Goal: Transaction & Acquisition: Purchase product/service

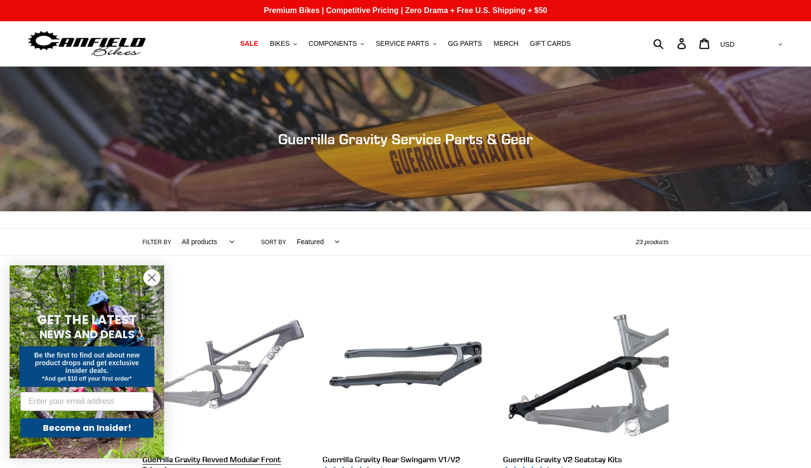
scroll to position [280, 0]
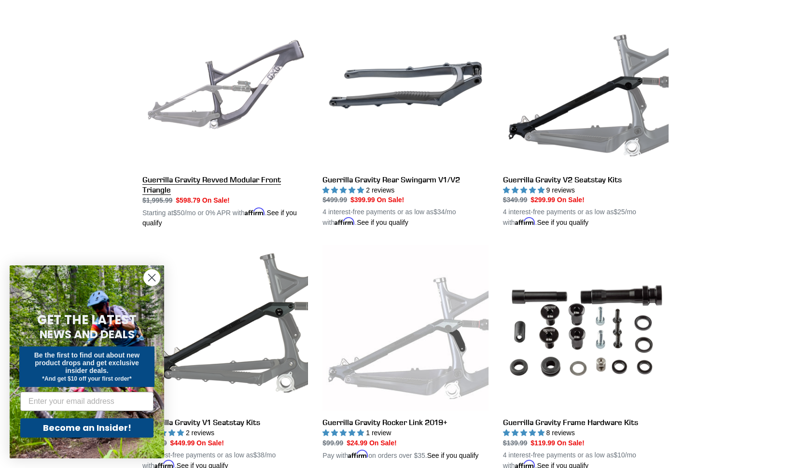
click at [246, 100] on link "Guerrilla Gravity Revved Modular Front Triangle" at bounding box center [225, 115] width 166 height 226
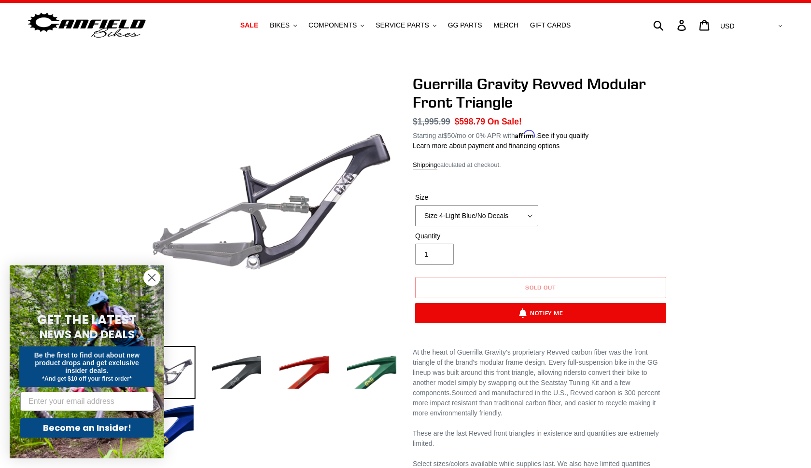
select select "Size 3-Light Blue With Decals And Side Cover"
click at [473, 28] on span "GG PARTS" at bounding box center [465, 25] width 34 height 8
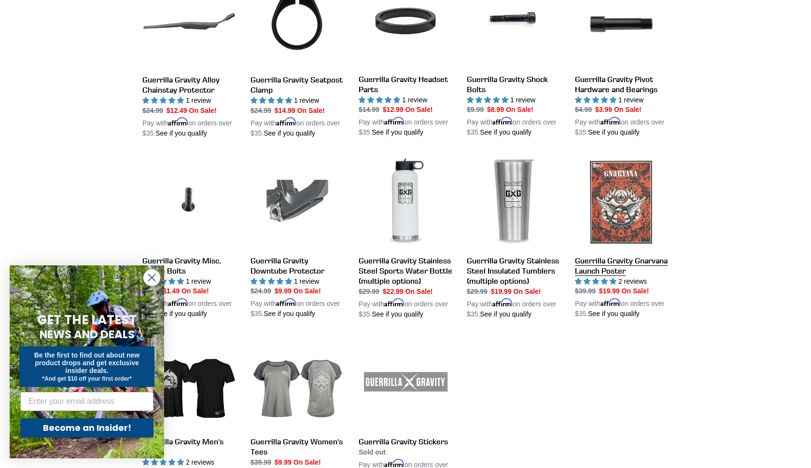
scroll to position [786, 0]
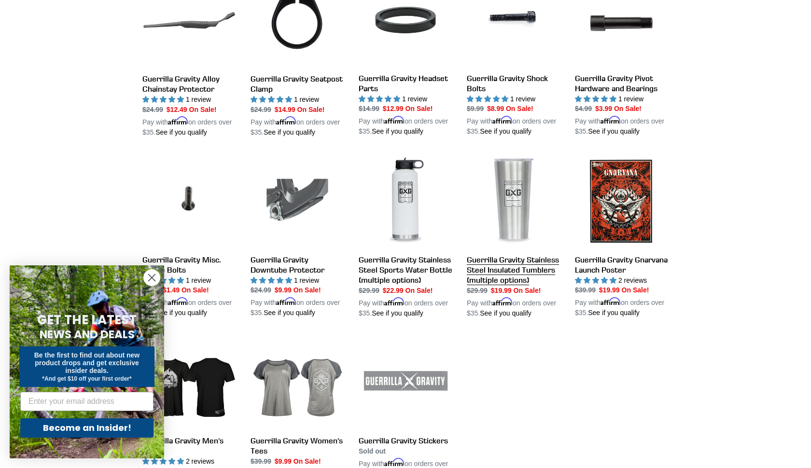
click at [519, 273] on link "Guerrilla Gravity Stainless Steel Insulated Tumblers (multiple options)" at bounding box center [514, 236] width 94 height 164
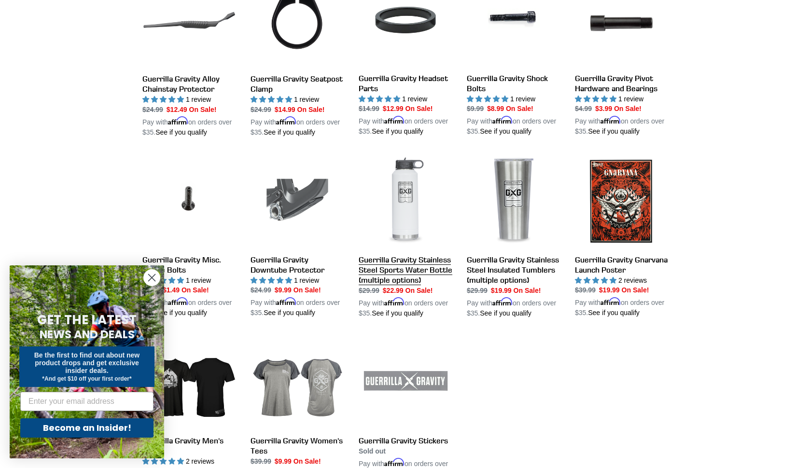
click at [401, 270] on link "Guerrilla Gravity Stainless Steel Sports Water Bottle (multiple options)" at bounding box center [406, 236] width 94 height 164
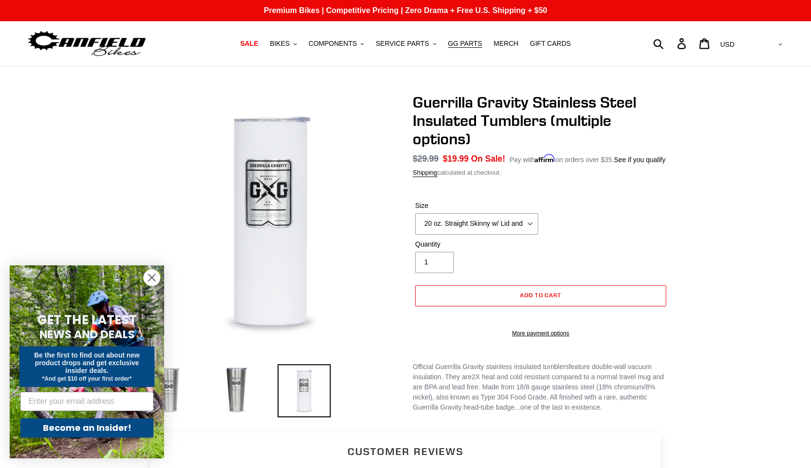
click at [531, 223] on div "Size 20 oz. Straight Skinny w/ Lid and Straw - White 24 oz. Tapered Slim w/ Lea…" at bounding box center [477, 218] width 128 height 34
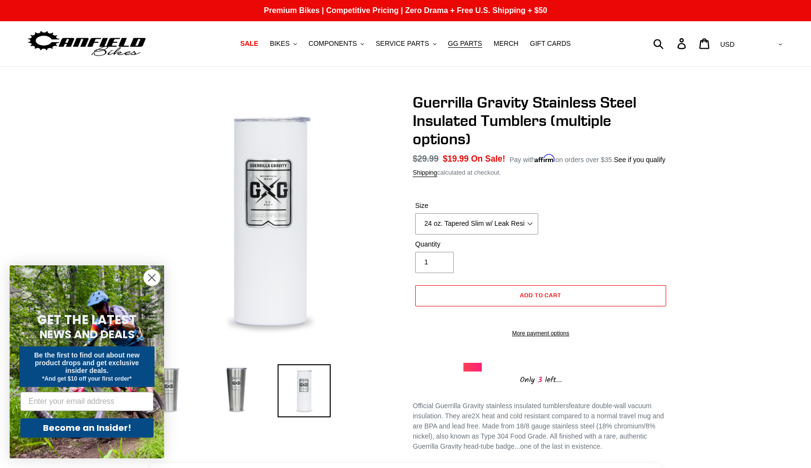
click at [152, 282] on circle "Close dialog" at bounding box center [152, 278] width 16 height 16
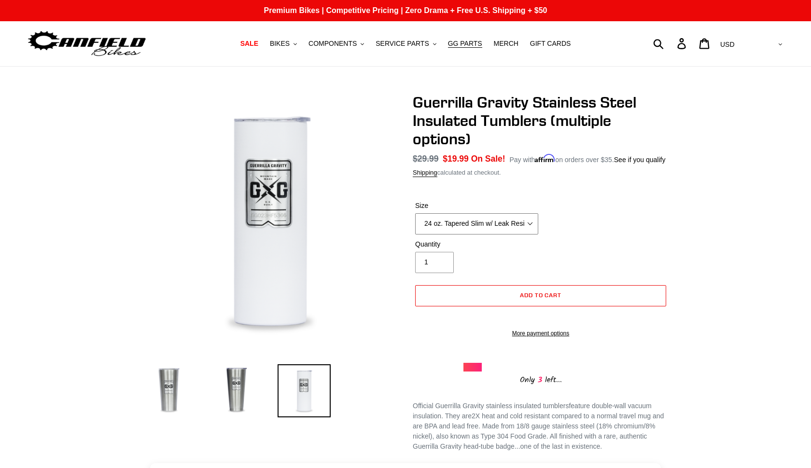
select select "32 oz. Tapered Slim w/ Leak Resistant Slide Lid - Raw"
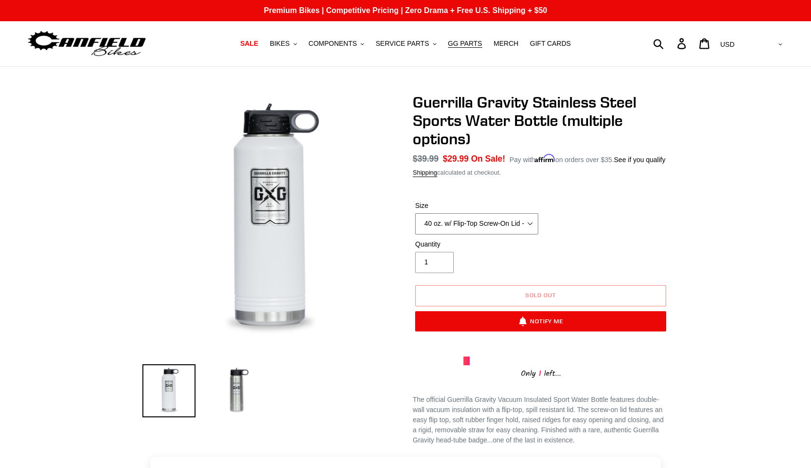
select select "20 oz. w/ Flip-Top Screw-On Lid - Raw"
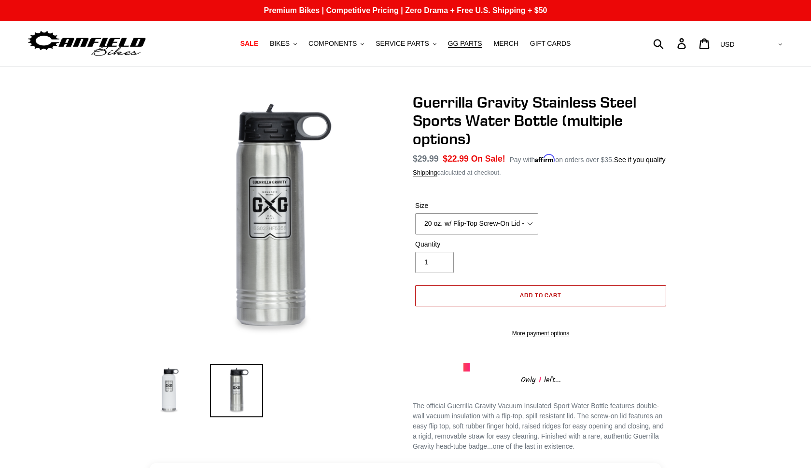
click at [559, 299] on span "Add to cart" at bounding box center [541, 295] width 42 height 7
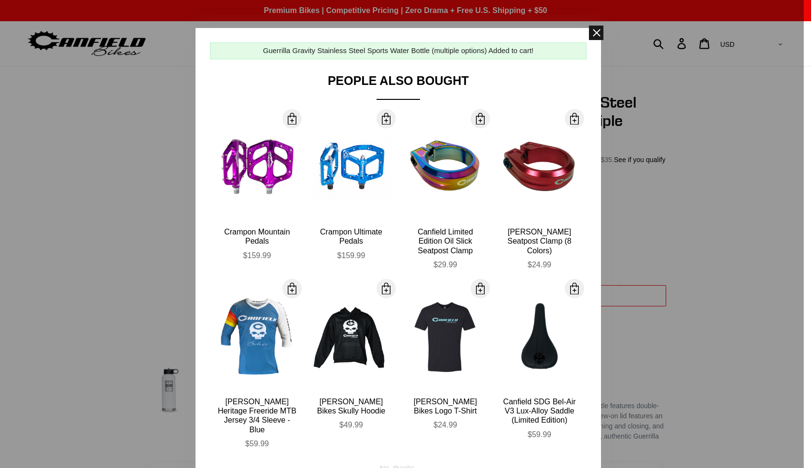
click at [601, 33] on span at bounding box center [596, 33] width 14 height 14
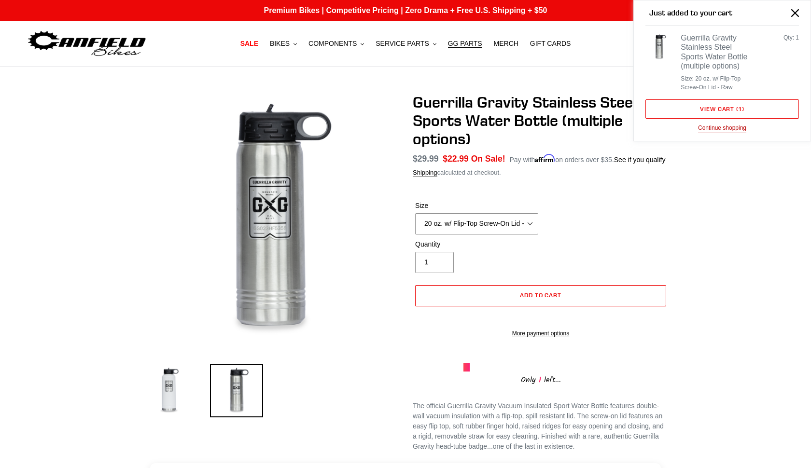
click at [725, 130] on button "Continue shopping" at bounding box center [722, 129] width 48 height 10
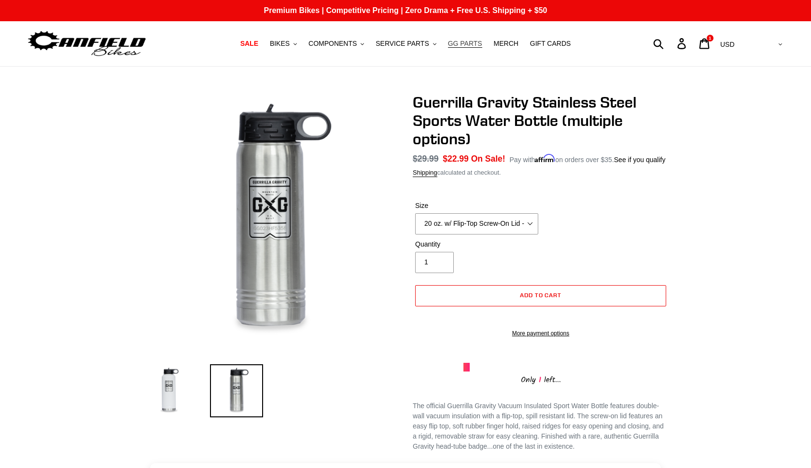
click at [461, 42] on span "GG PARTS" at bounding box center [465, 44] width 34 height 8
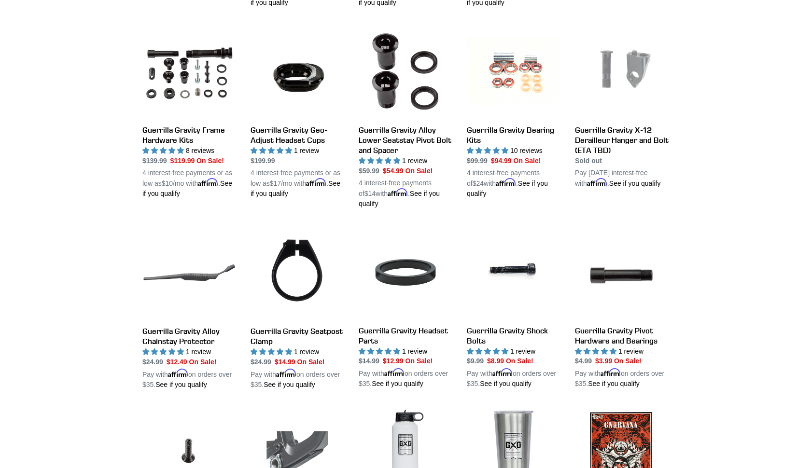
scroll to position [537, 0]
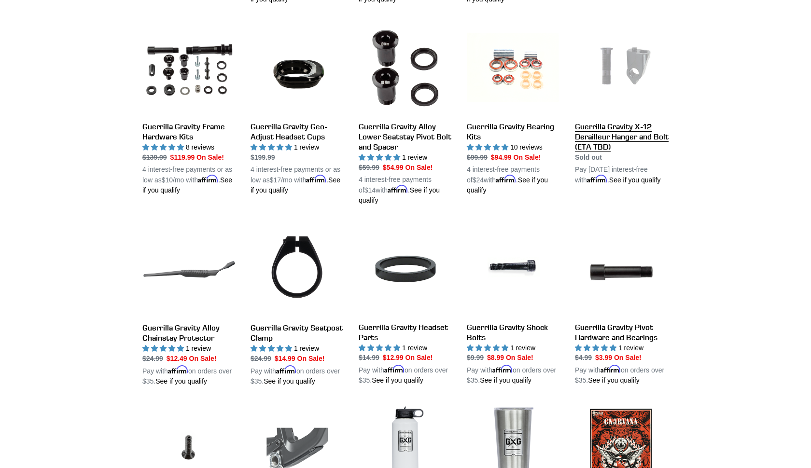
click at [618, 144] on link "Guerrilla Gravity X-12 Derailleur Hanger and Bolt (ETA TBD)" at bounding box center [622, 103] width 94 height 164
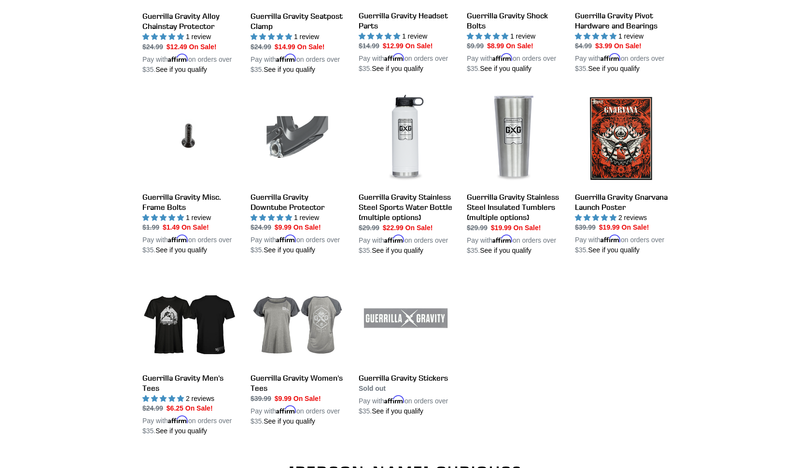
scroll to position [848, 0]
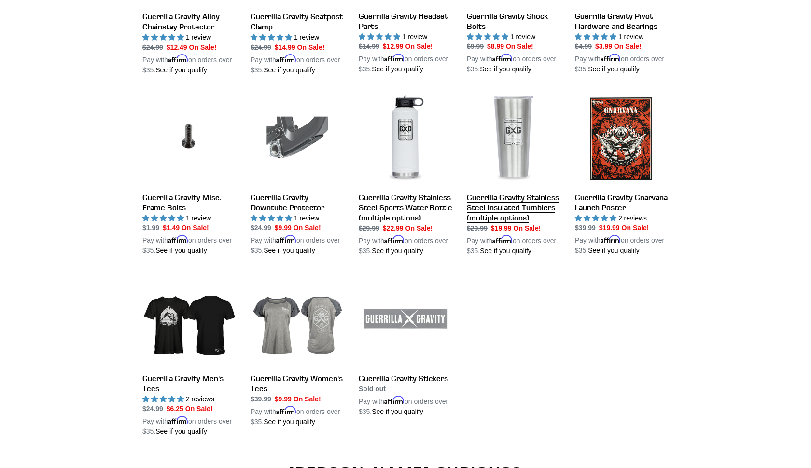
click at [530, 197] on link "Guerrilla Gravity Stainless Steel Insulated Tumblers (multiple options)" at bounding box center [514, 174] width 94 height 164
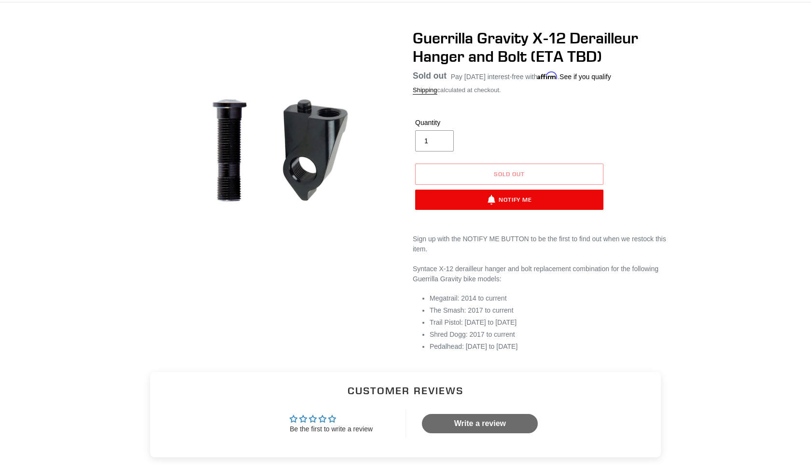
scroll to position [66, 0]
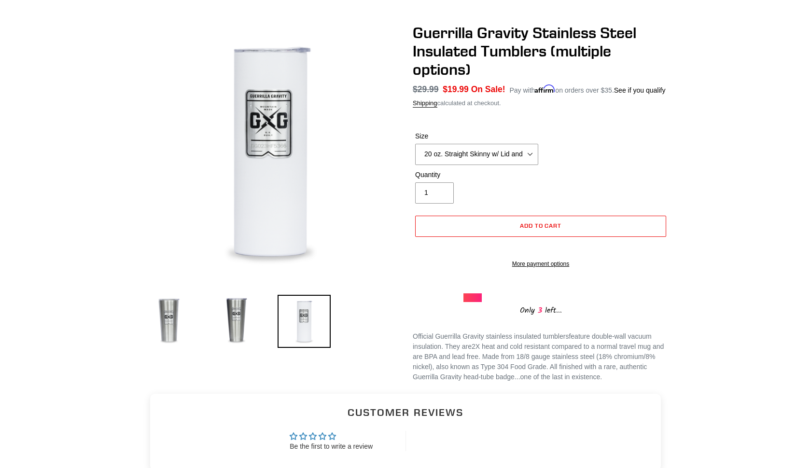
scroll to position [70, 0]
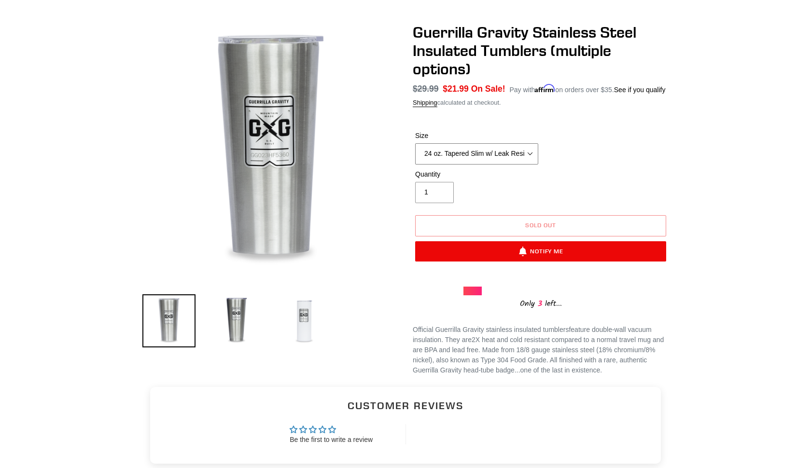
select select "32 oz. Tapered Slim w/ Leak Resistant Slide Lid - Raw"
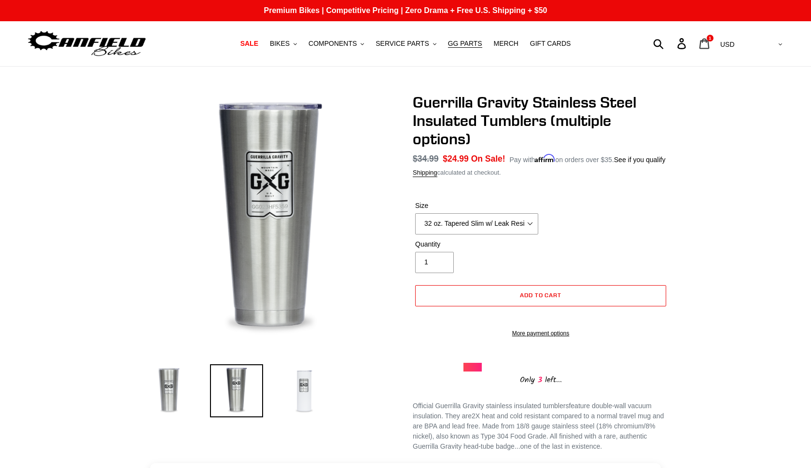
click at [716, 42] on link "Cart 1 item" at bounding box center [705, 43] width 23 height 21
